Goal: Transaction & Acquisition: Purchase product/service

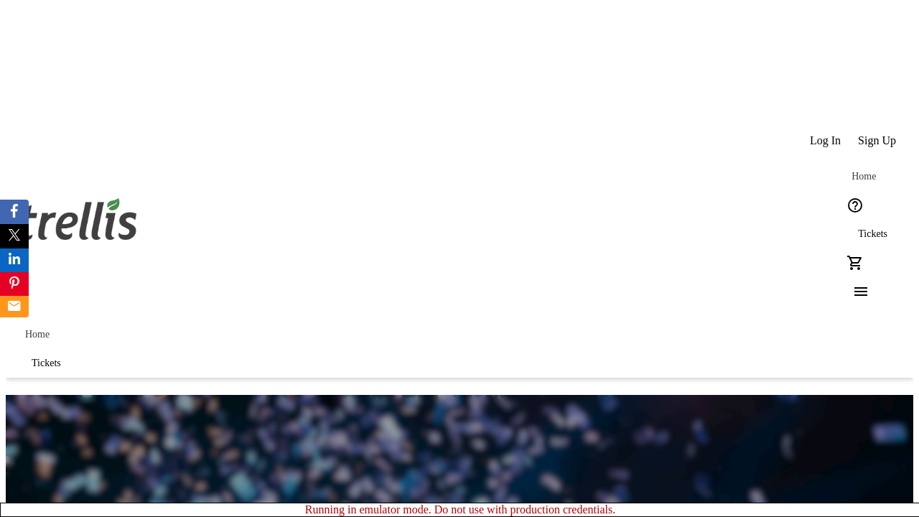
click at [858, 228] on span "Tickets" at bounding box center [872, 233] width 29 height 11
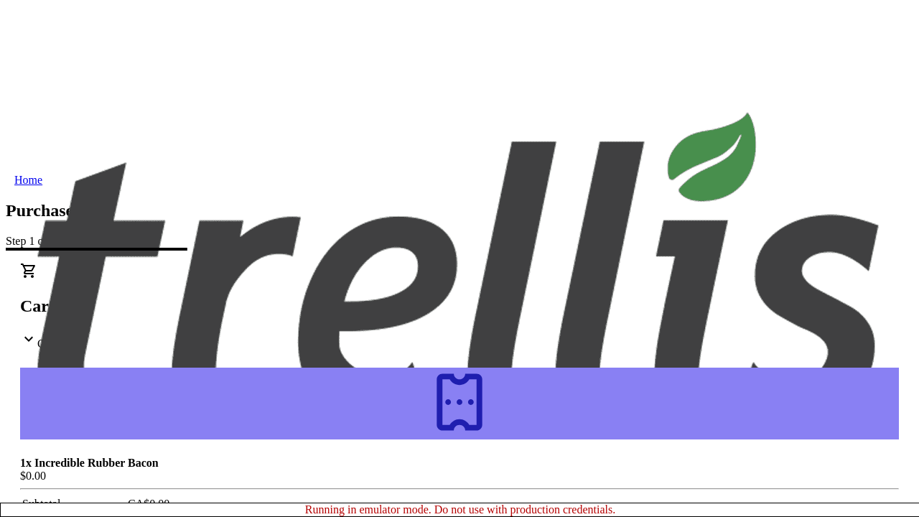
type input "[EMAIL_ADDRESS][DOMAIN_NAME]"
type input "[PERSON_NAME]"
